Goal: Book appointment/travel/reservation

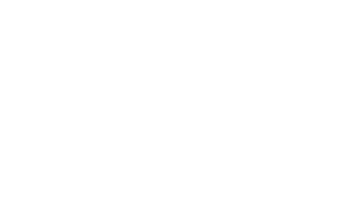
select select "Song"
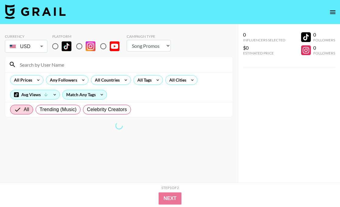
click at [63, 66] on input at bounding box center [122, 65] width 213 height 10
paste input "@jiji.wonder"
type input "@jiji.wonder"
click at [56, 46] on input "radio" at bounding box center [55, 46] width 13 height 13
radio input "true"
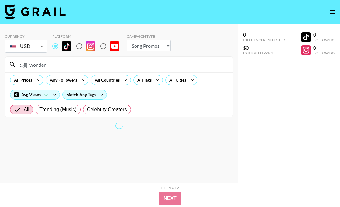
click at [79, 46] on input "radio" at bounding box center [79, 46] width 13 height 13
radio input "true"
click at [54, 46] on input "radio" at bounding box center [55, 46] width 13 height 13
radio input "true"
